Goal: Navigation & Orientation: Go to known website

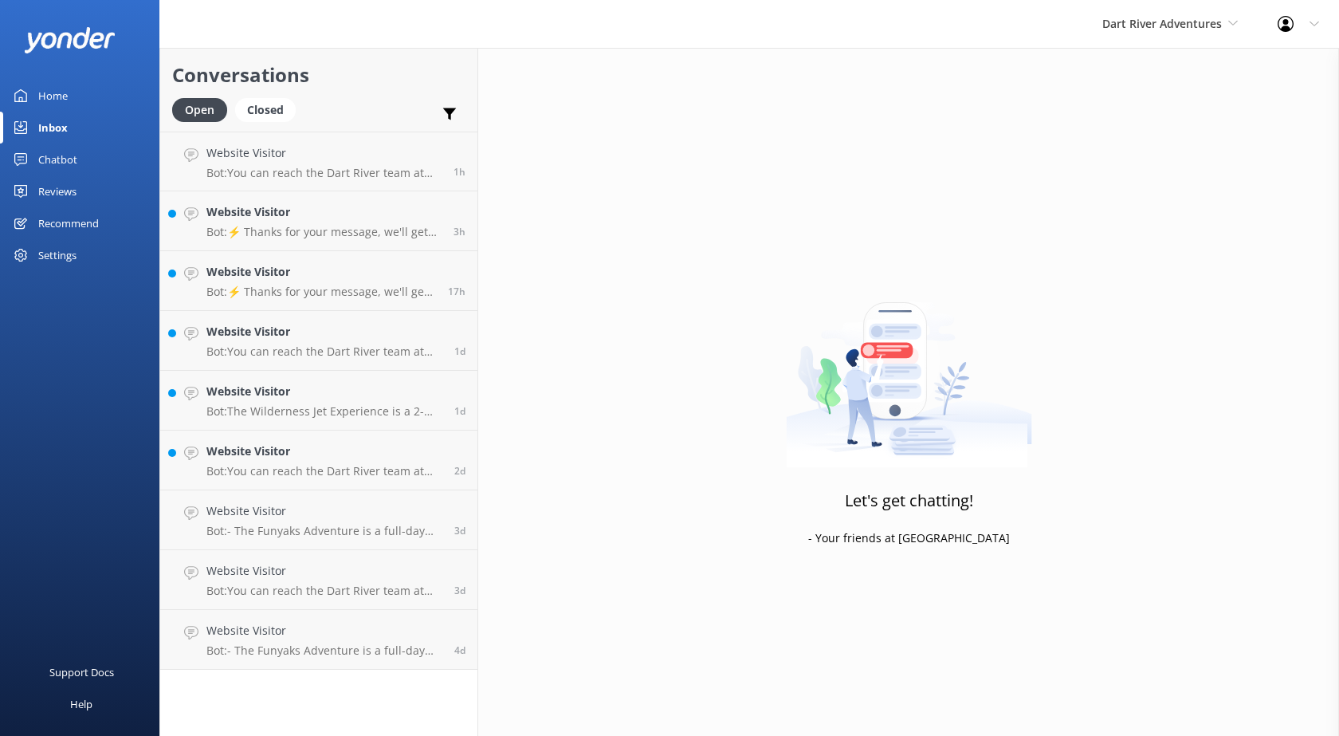
click at [1099, 18] on div "Dart River Adventures Shotover Jet Dart River Adventures" at bounding box center [1170, 24] width 175 height 48
click at [1124, 69] on link "Shotover Jet" at bounding box center [1162, 67] width 159 height 38
